Goal: Transaction & Acquisition: Obtain resource

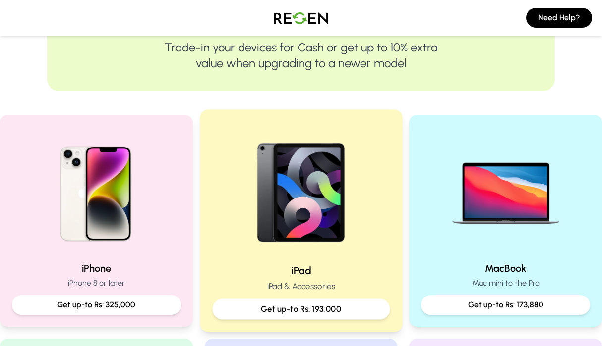
scroll to position [131, 0]
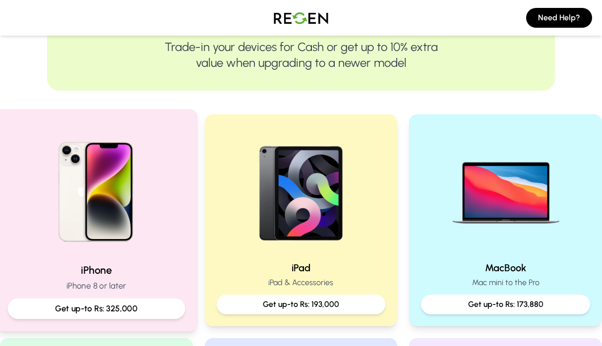
click at [120, 308] on p "Get up-to Rs: 325,000" at bounding box center [96, 309] width 161 height 12
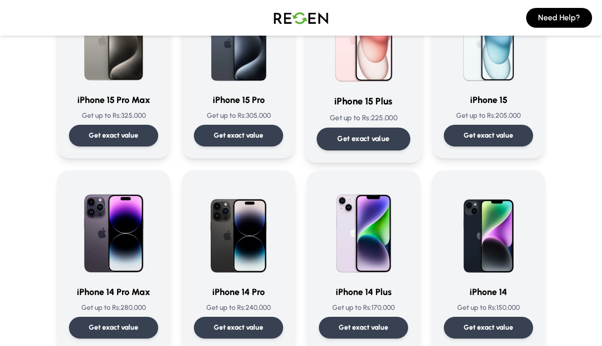
scroll to position [141, 0]
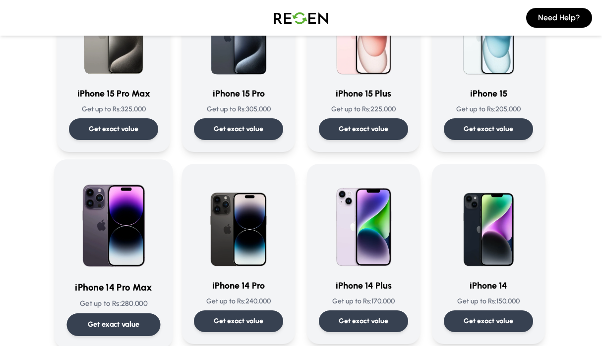
click at [116, 323] on p "Get exact value" at bounding box center [114, 325] width 52 height 10
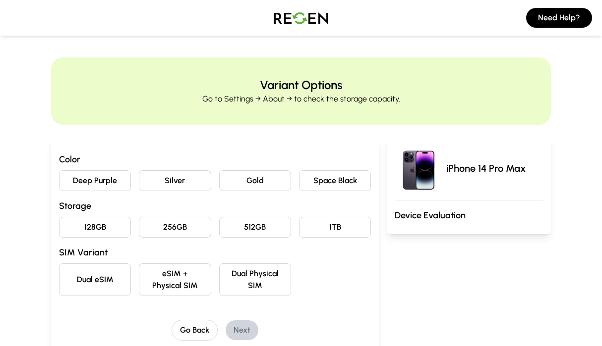
click at [342, 179] on button "Space Black" at bounding box center [335, 181] width 72 height 21
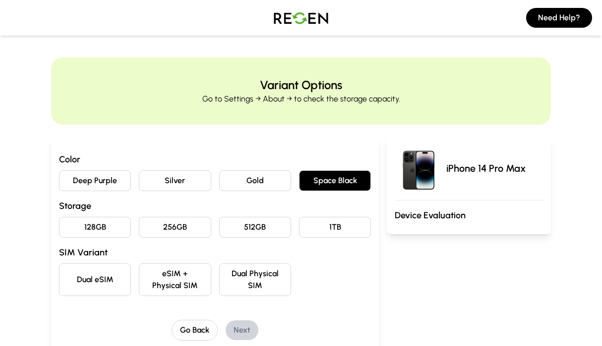
click at [191, 227] on button "256GB" at bounding box center [175, 227] width 72 height 21
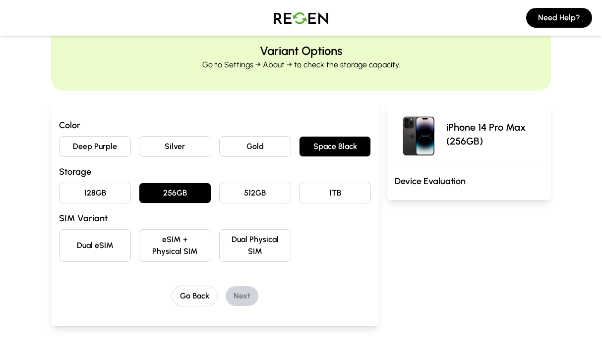
scroll to position [35, 0]
click at [264, 195] on button "512GB" at bounding box center [255, 192] width 72 height 21
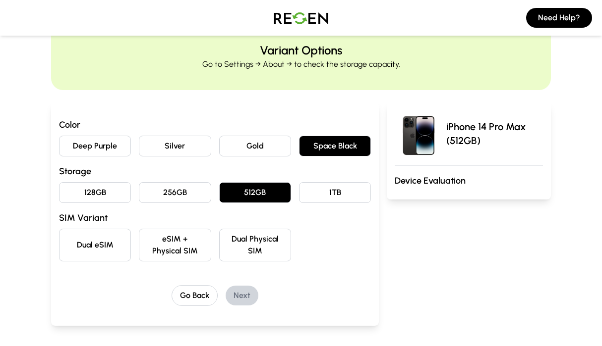
click at [193, 251] on button "eSIM + Physical SIM" at bounding box center [175, 245] width 72 height 33
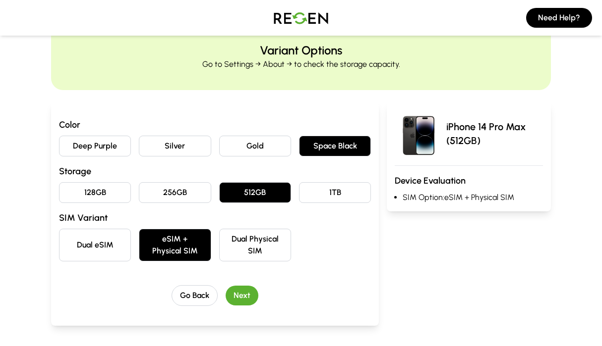
click at [248, 292] on button "Next" at bounding box center [242, 296] width 33 height 20
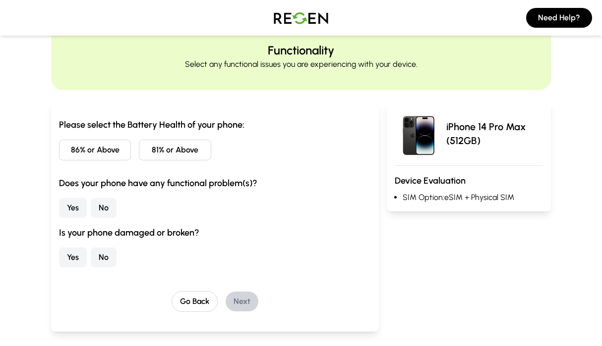
click at [153, 152] on button "81% or Above" at bounding box center [175, 150] width 72 height 21
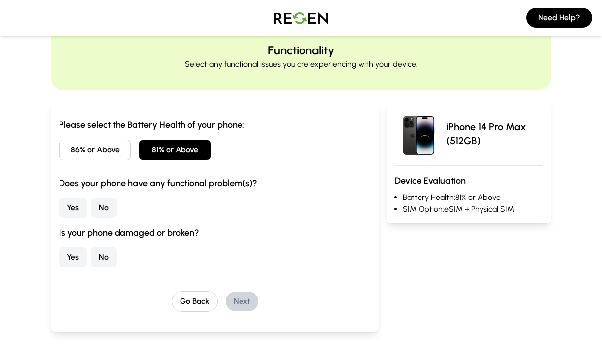
click at [102, 205] on button "No" at bounding box center [104, 208] width 26 height 20
click at [71, 259] on button "Yes" at bounding box center [73, 258] width 28 height 20
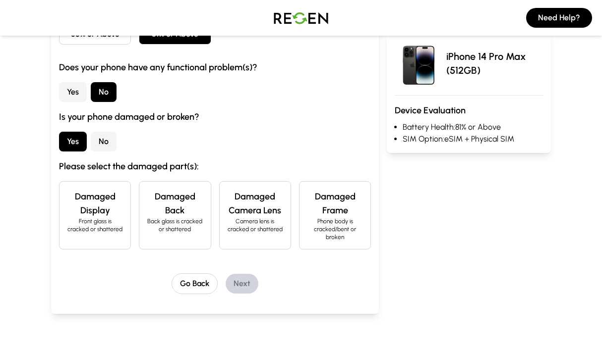
scroll to position [155, 0]
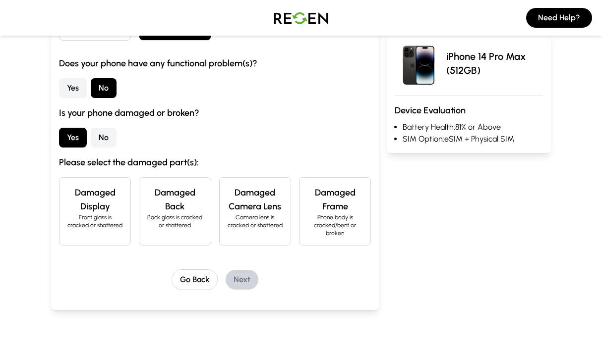
click at [116, 199] on h4 "Damaged Display" at bounding box center [94, 200] width 55 height 28
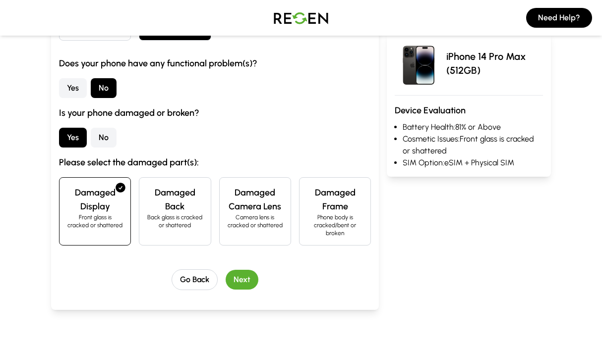
click at [169, 201] on h4 "Damaged Back" at bounding box center [174, 200] width 55 height 28
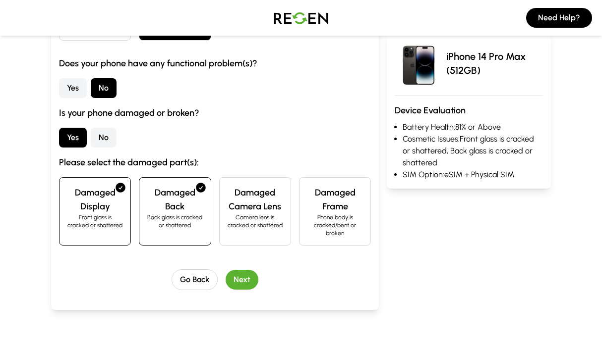
click at [325, 223] on p "Phone body is cracked/bent or broken" at bounding box center [334, 226] width 55 height 24
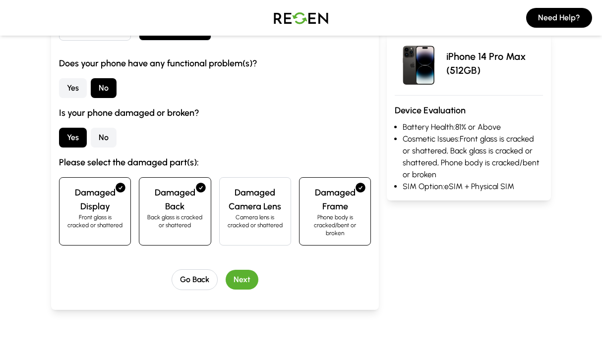
click at [241, 282] on button "Next" at bounding box center [242, 280] width 33 height 20
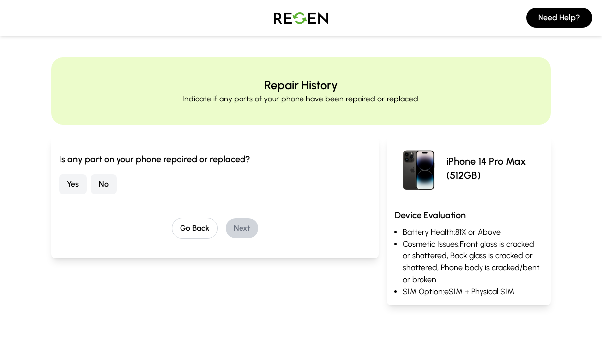
click at [101, 183] on button "No" at bounding box center [104, 184] width 26 height 20
click at [249, 220] on button "Next" at bounding box center [242, 229] width 33 height 20
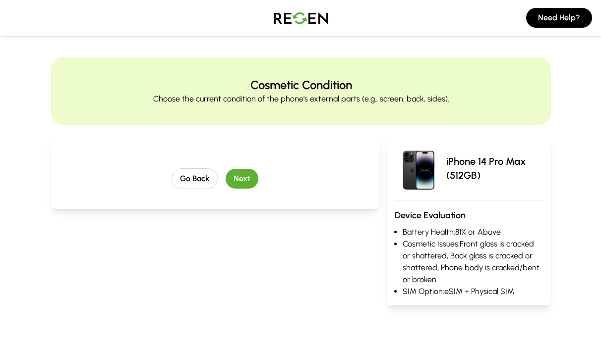
click at [244, 172] on button "Next" at bounding box center [242, 179] width 33 height 20
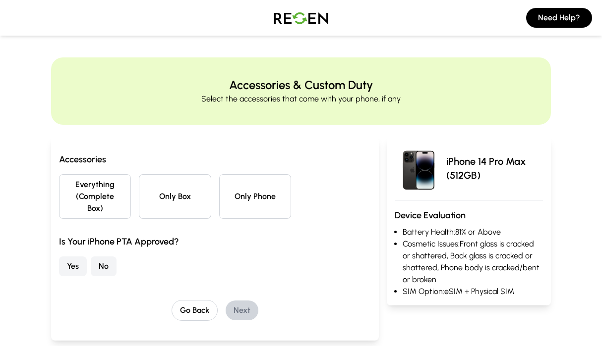
click at [248, 204] on button "Only Phone" at bounding box center [255, 196] width 72 height 45
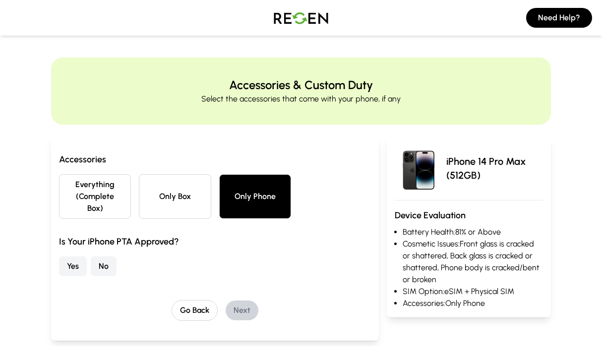
click at [105, 268] on button "No" at bounding box center [104, 267] width 26 height 20
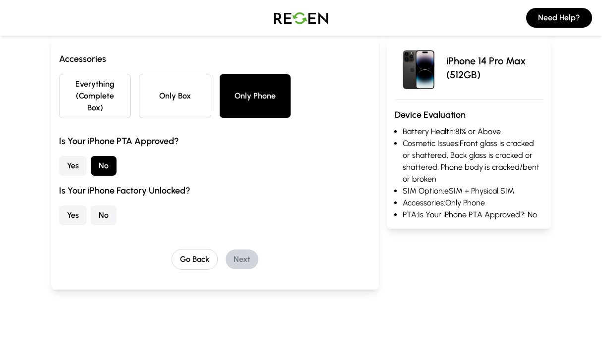
scroll to position [104, 0]
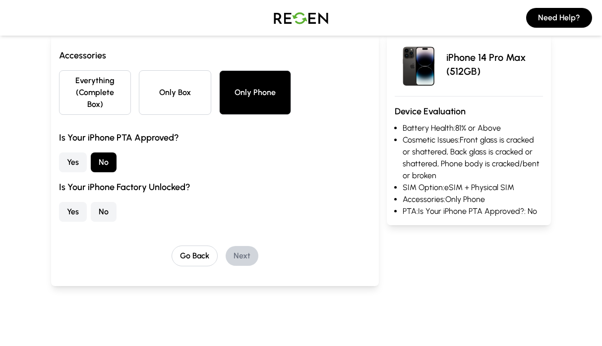
click at [76, 208] on button "Yes" at bounding box center [73, 212] width 28 height 20
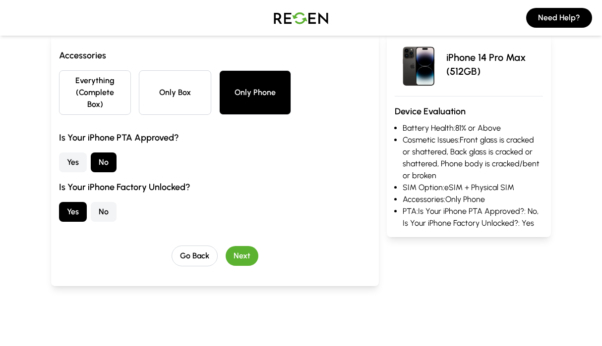
click at [246, 254] on button "Next" at bounding box center [242, 256] width 33 height 20
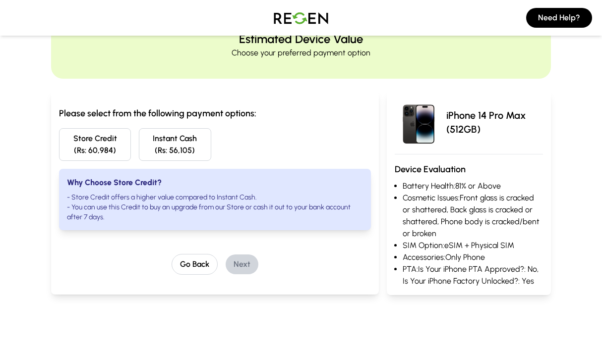
scroll to position [45, 0]
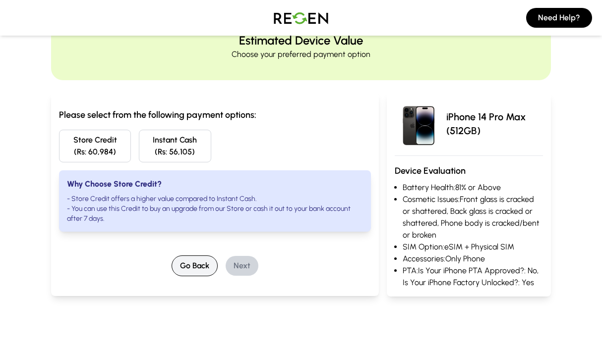
click at [194, 264] on button "Go Back" at bounding box center [195, 266] width 46 height 21
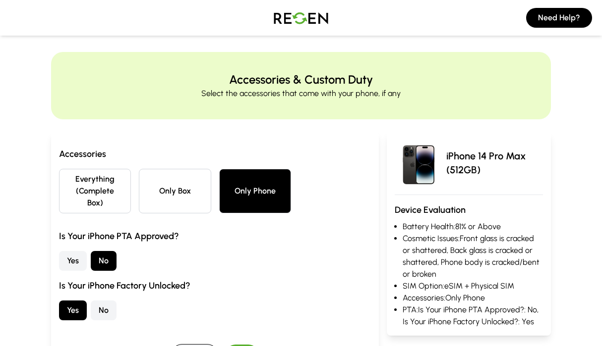
scroll to position [0, 0]
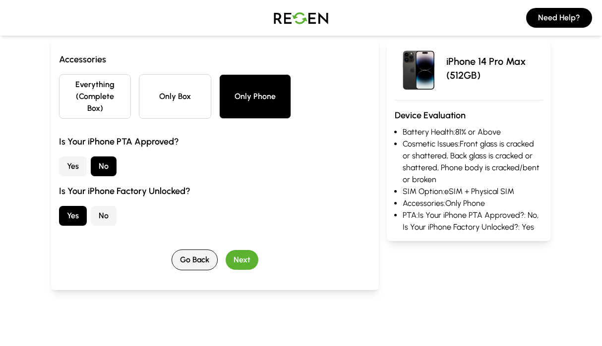
click at [193, 268] on button "Go Back" at bounding box center [195, 260] width 46 height 21
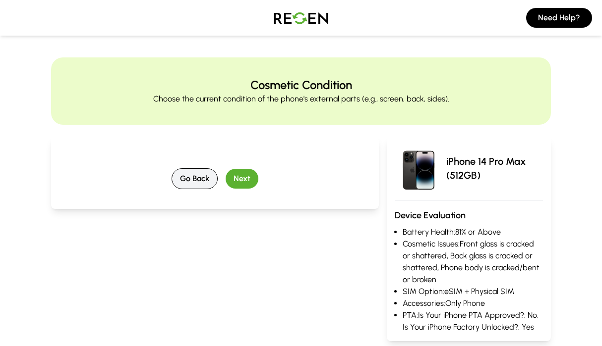
click at [195, 174] on button "Go Back" at bounding box center [195, 179] width 46 height 21
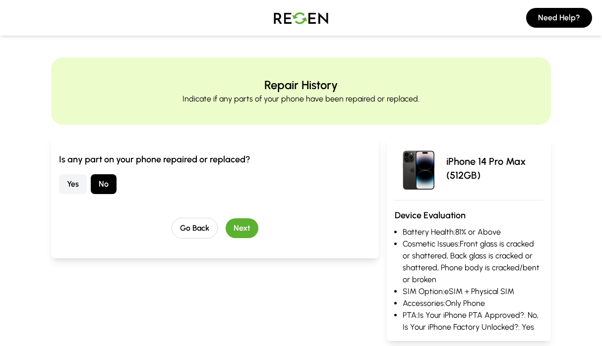
click at [197, 217] on div "Is any part on your phone repaired or replaced? Yes No Go Back Next" at bounding box center [215, 196] width 312 height 86
click at [197, 225] on button "Go Back" at bounding box center [195, 228] width 46 height 21
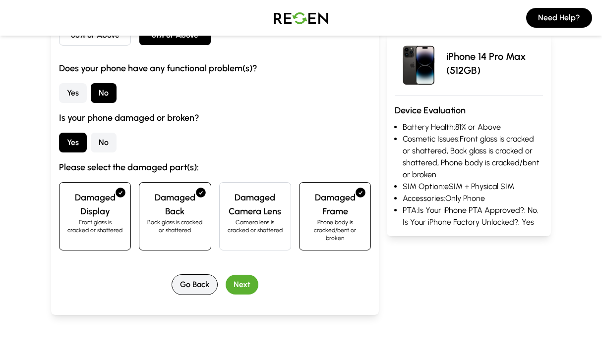
click at [198, 287] on button "Go Back" at bounding box center [195, 285] width 46 height 21
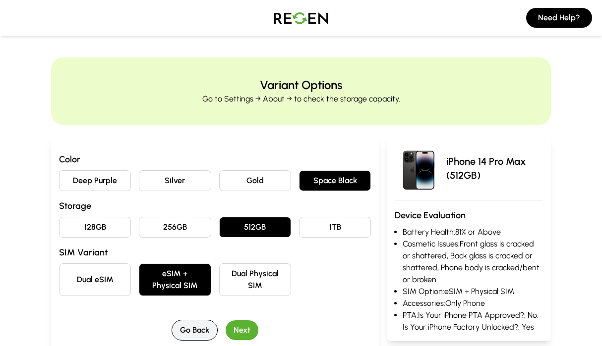
click at [194, 329] on button "Go Back" at bounding box center [195, 330] width 46 height 21
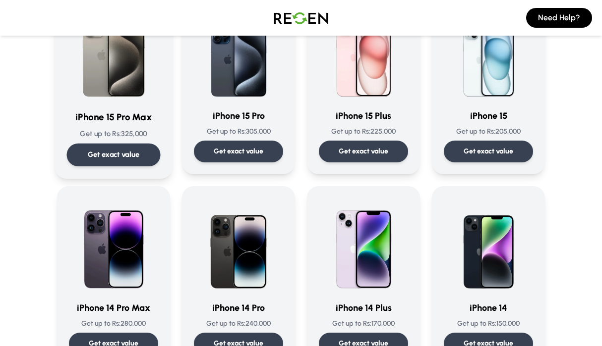
scroll to position [134, 0]
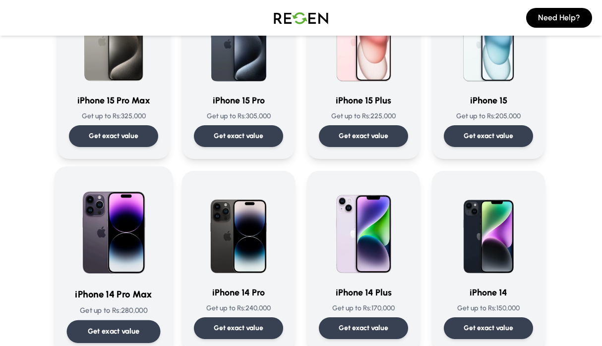
click at [112, 228] on img at bounding box center [114, 229] width 94 height 100
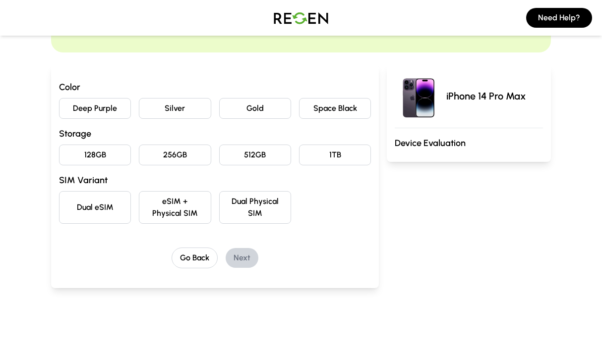
scroll to position [76, 0]
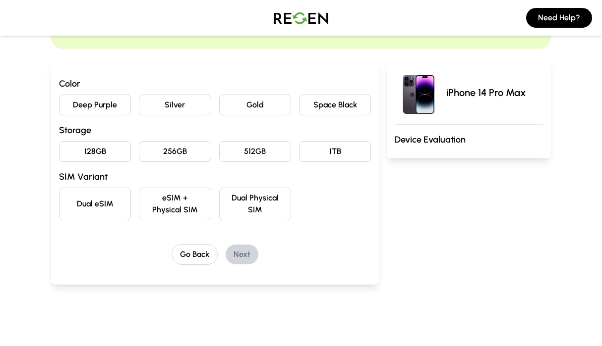
click at [333, 105] on button "Space Black" at bounding box center [335, 105] width 72 height 21
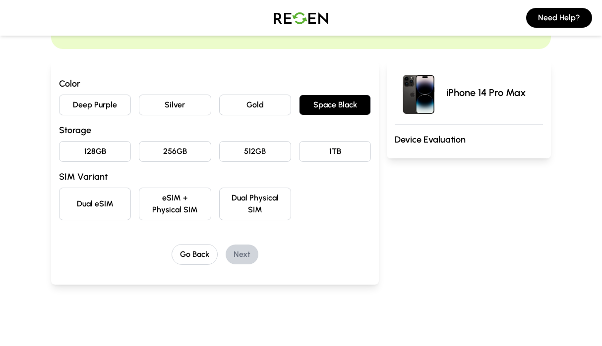
click at [247, 156] on button "512GB" at bounding box center [255, 151] width 72 height 21
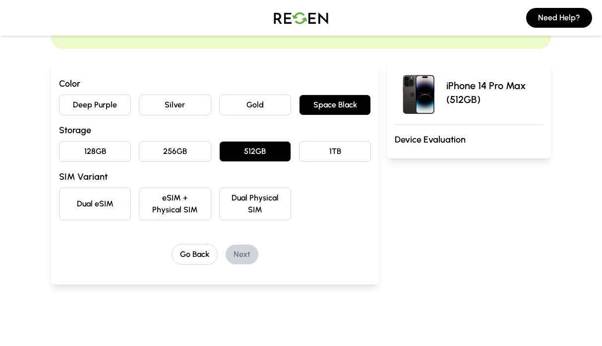
click at [163, 203] on button "eSIM + Physical SIM" at bounding box center [175, 204] width 72 height 33
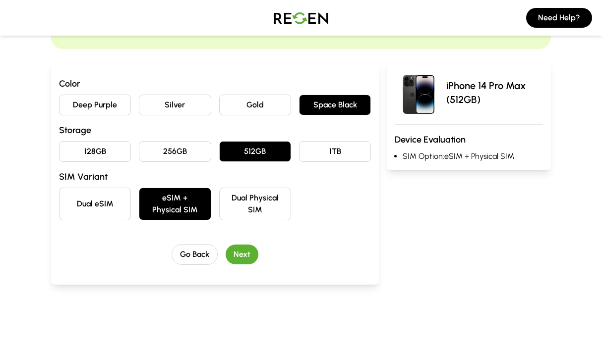
click at [238, 258] on button "Next" at bounding box center [242, 255] width 33 height 20
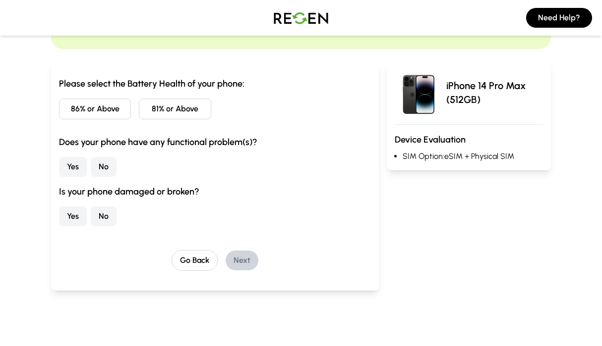
click at [161, 117] on button "81% or Above" at bounding box center [175, 109] width 72 height 21
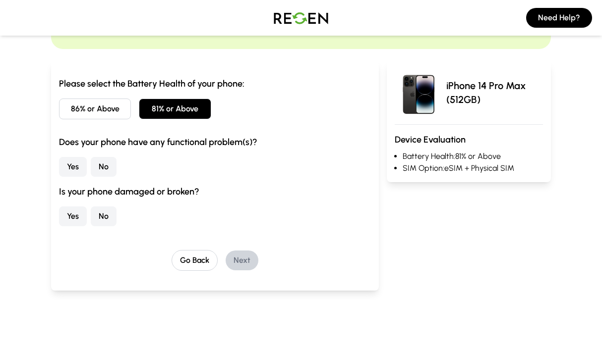
click at [108, 165] on button "No" at bounding box center [104, 167] width 26 height 20
click at [79, 218] on button "Yes" at bounding box center [73, 217] width 28 height 20
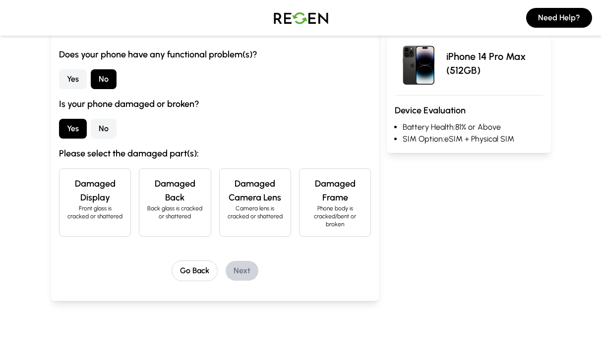
scroll to position [166, 0]
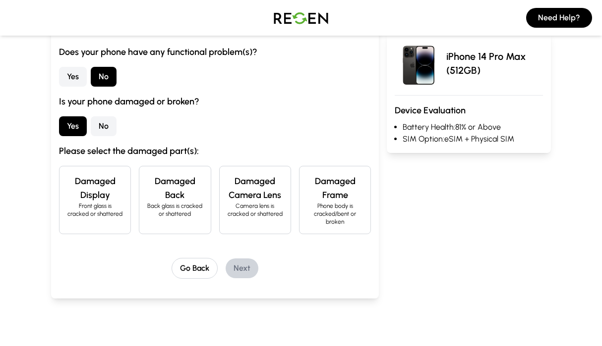
click at [87, 219] on div "Damaged Display Front glass is cracked or shattered" at bounding box center [95, 200] width 72 height 68
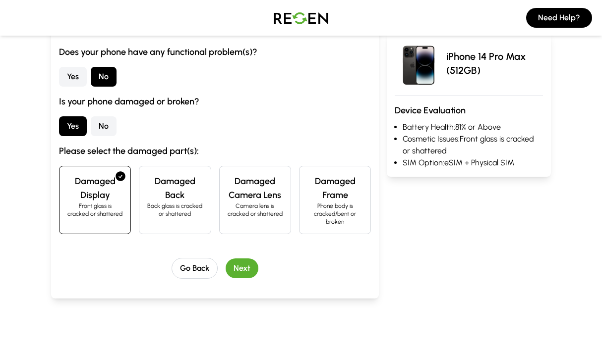
click at [175, 211] on p "Back glass is cracked or shattered" at bounding box center [174, 210] width 55 height 16
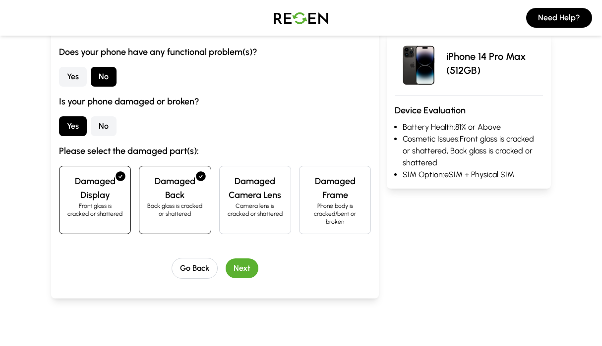
click at [331, 200] on h4 "Damaged Frame" at bounding box center [334, 188] width 55 height 28
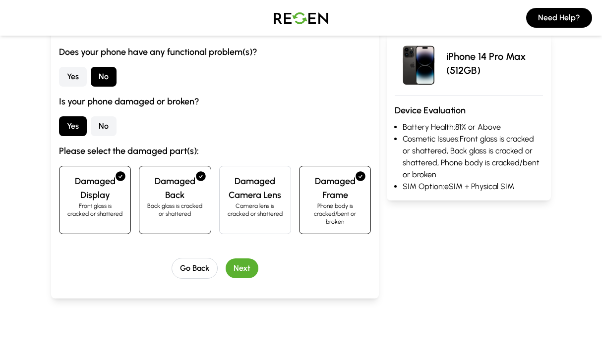
click at [236, 267] on button "Next" at bounding box center [242, 269] width 33 height 20
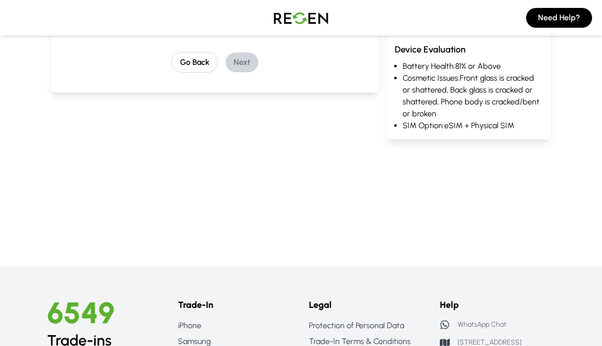
scroll to position [0, 0]
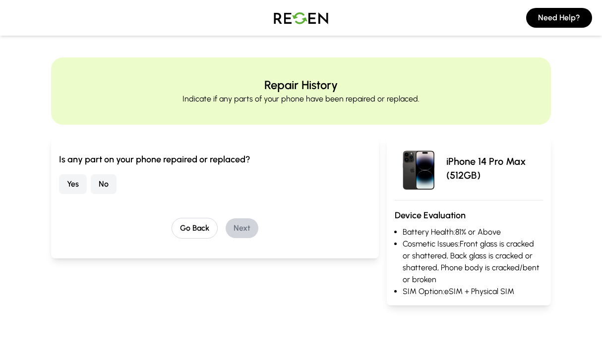
click at [104, 183] on button "No" at bounding box center [104, 184] width 26 height 20
click at [248, 230] on button "Next" at bounding box center [242, 229] width 33 height 20
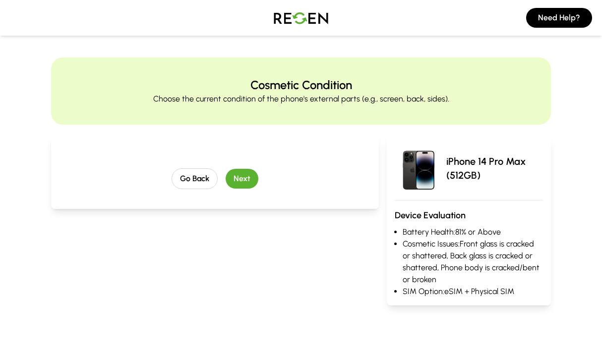
click at [243, 178] on button "Next" at bounding box center [242, 179] width 33 height 20
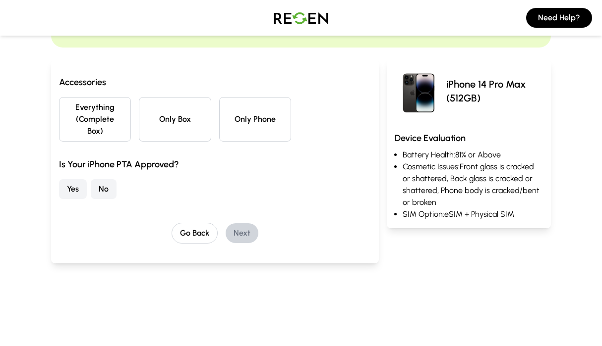
scroll to position [78, 0]
click at [245, 123] on button "Only Phone" at bounding box center [255, 119] width 72 height 45
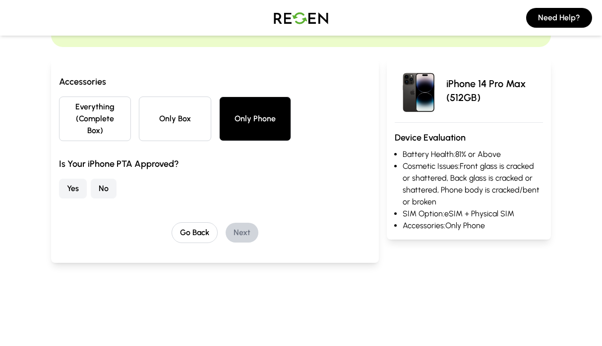
click at [166, 121] on button "Only Box" at bounding box center [175, 119] width 72 height 45
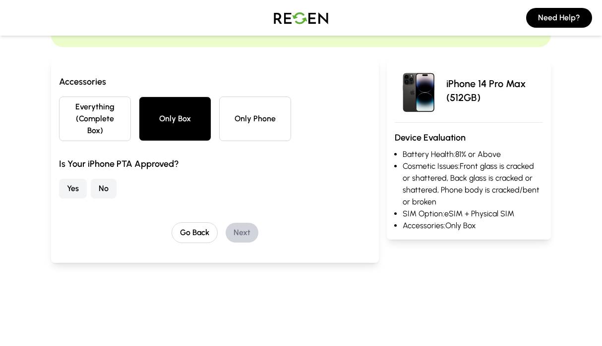
click at [97, 185] on button "No" at bounding box center [104, 189] width 26 height 20
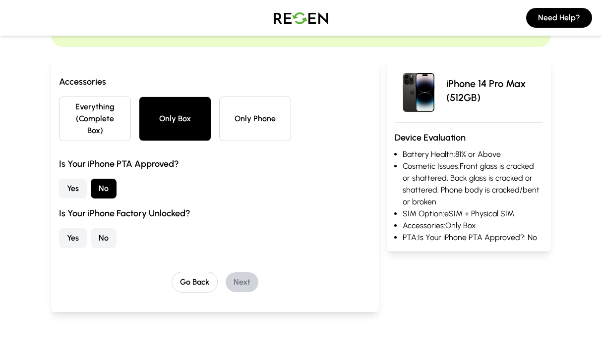
click at [72, 236] on button "Yes" at bounding box center [73, 239] width 28 height 20
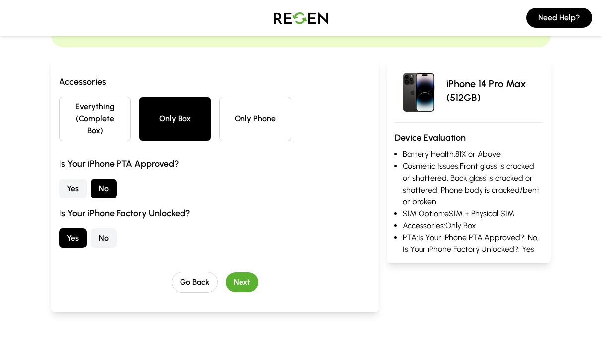
click at [249, 276] on button "Next" at bounding box center [242, 283] width 33 height 20
